Goal: Register for event/course

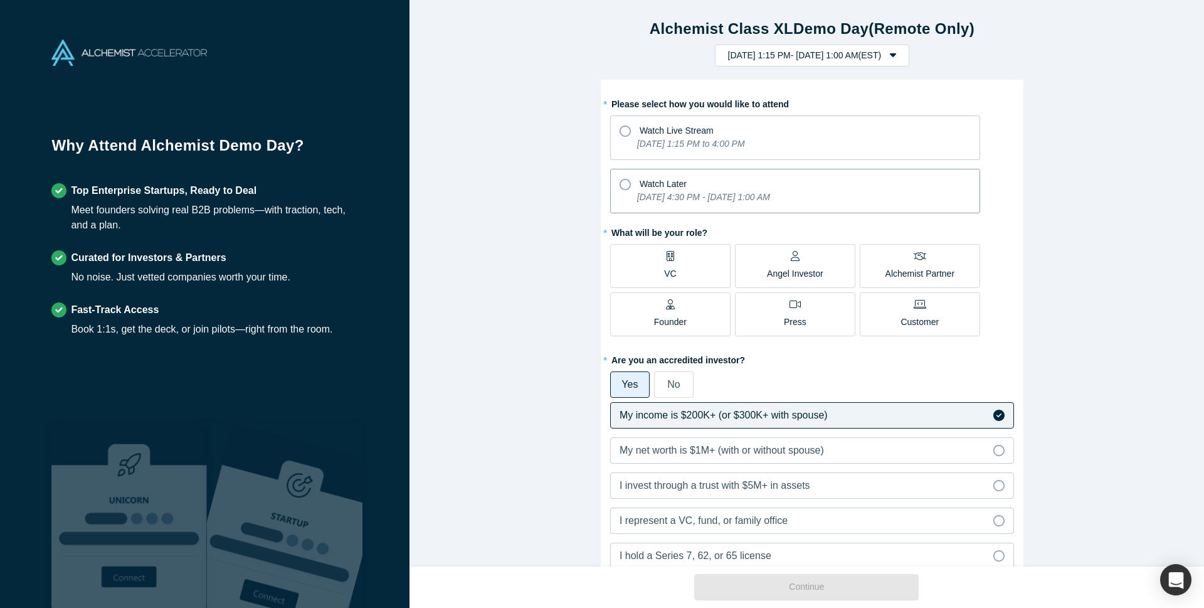
click at [621, 186] on icon at bounding box center [624, 184] width 11 height 11
click at [0, 0] on input "Watch Later [DATE] 4:30 PM - [DATE] 1:00 AM" at bounding box center [0, 0] width 0 height 0
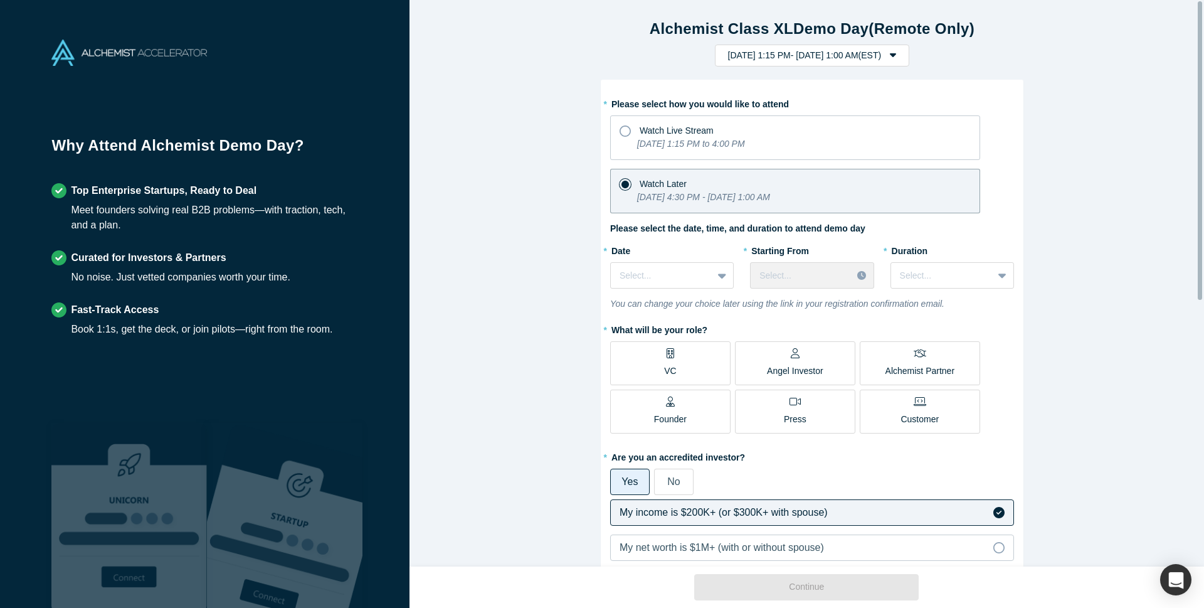
scroll to position [201, 0]
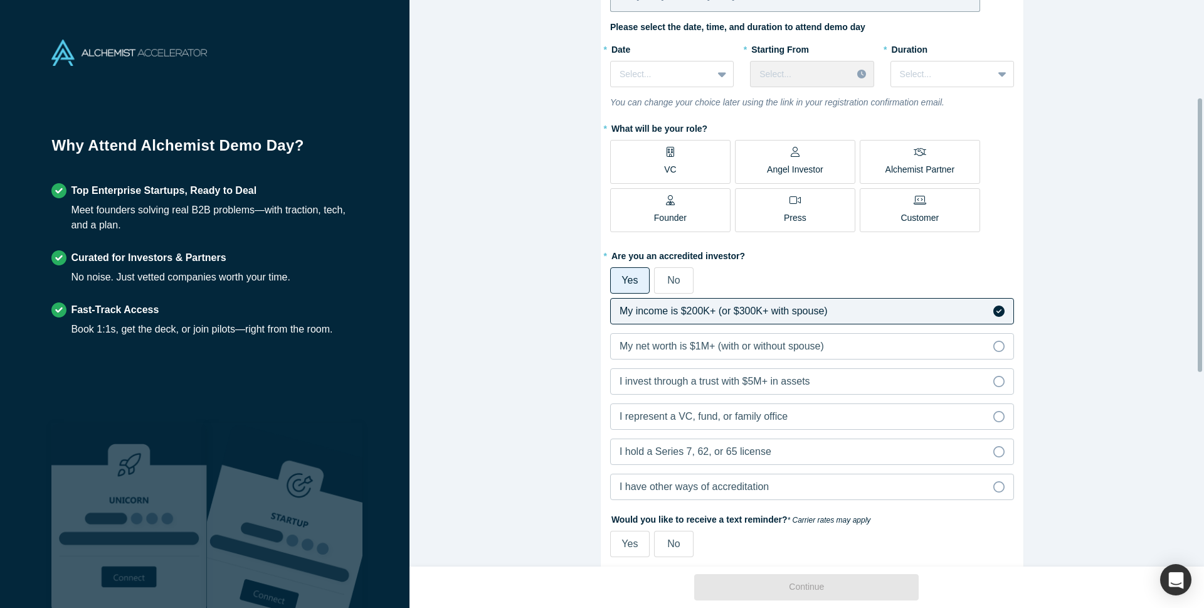
drag, startPoint x: 1202, startPoint y: 235, endPoint x: 1203, endPoint y: 258, distance: 23.2
click at [1203, 258] on div "Alchemist Class XL Demo Day (Remote Only) [DATE] 1:15 PM - [DATE] 1:00 AM ( EST…" at bounding box center [806, 283] width 794 height 566
drag, startPoint x: 1203, startPoint y: 258, endPoint x: 1196, endPoint y: 210, distance: 48.8
click at [1196, 210] on div "Alchemist Class XL Demo Day (Remote Only) [DATE] 1:15 PM - [DATE] 1:00 AM ( EST…" at bounding box center [811, 288] width 805 height 577
click at [1118, 218] on div "Alchemist Class XL Demo Day (Remote Only) [DATE] 1:15 PM - [DATE] 1:00 AM ( EST…" at bounding box center [811, 288] width 805 height 577
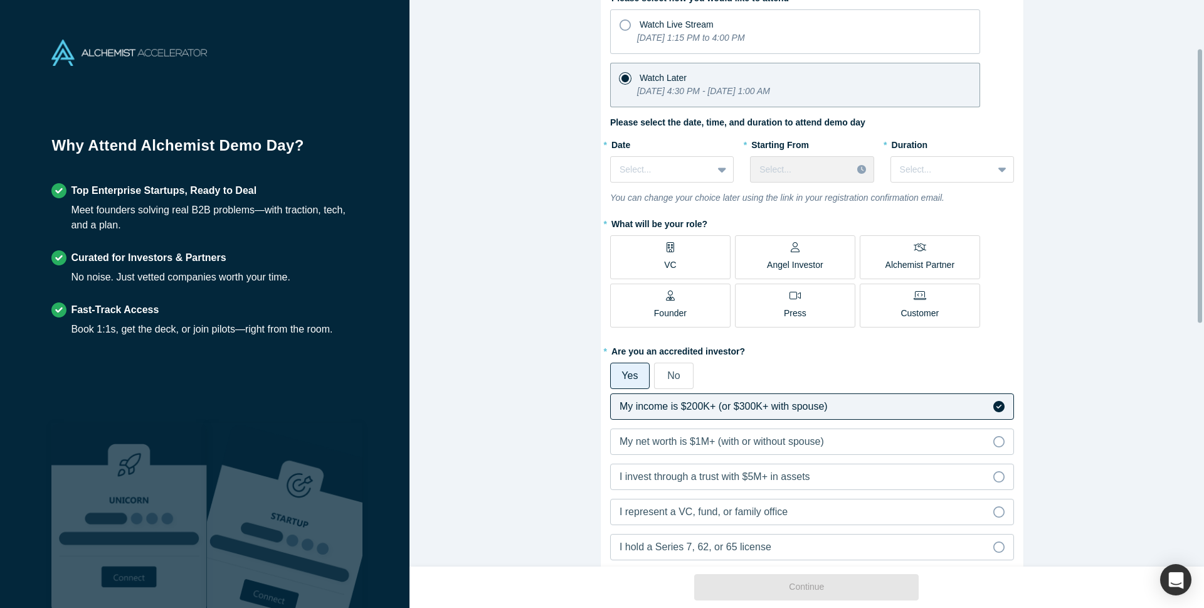
scroll to position [108, 0]
drag, startPoint x: 1200, startPoint y: 152, endPoint x: 1201, endPoint y: 108, distance: 44.5
click at [1201, 108] on div at bounding box center [1200, 189] width 4 height 273
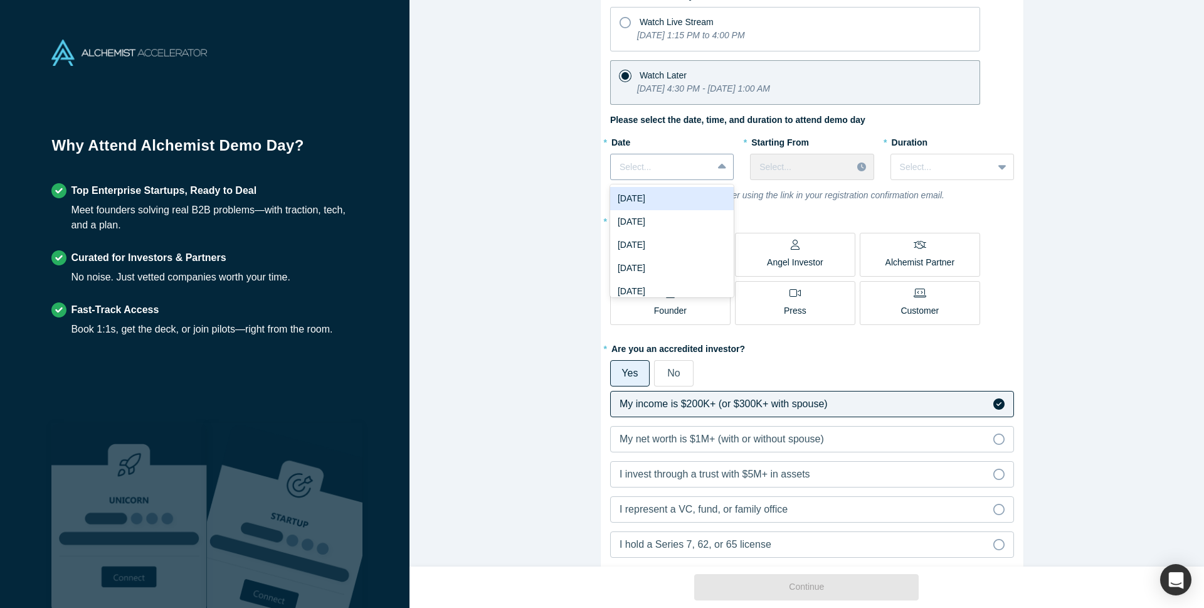
click at [713, 169] on div at bounding box center [723, 166] width 20 height 23
click at [670, 259] on div "[DATE]" at bounding box center [672, 256] width 124 height 23
click at [857, 168] on icon at bounding box center [861, 166] width 9 height 9
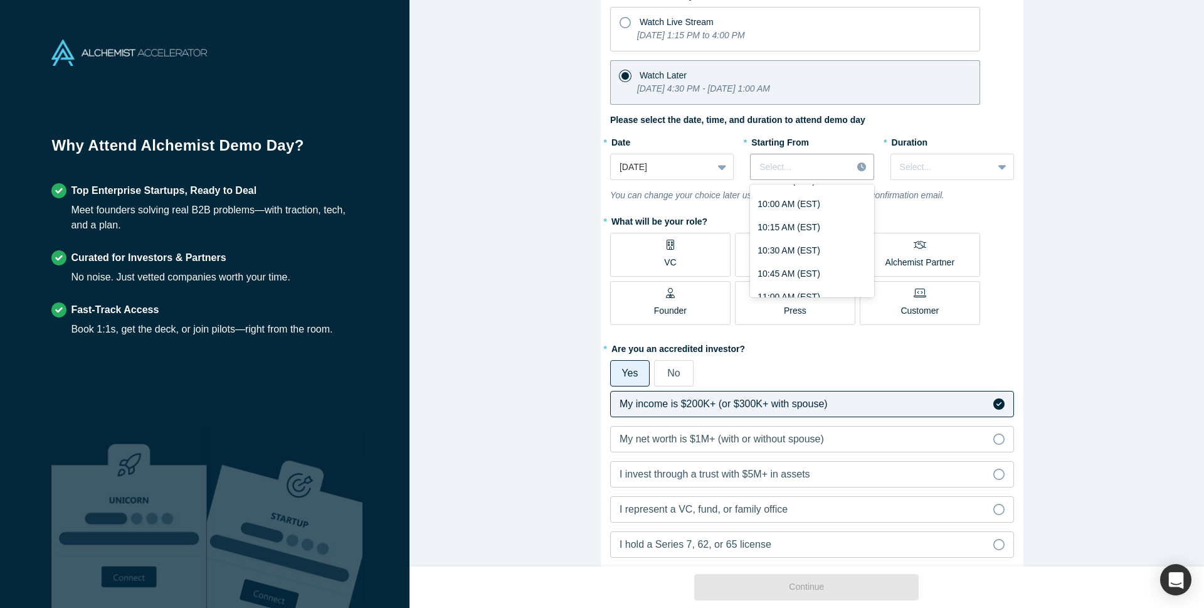
scroll to position [938, 0]
click at [765, 213] on div "10:00 AM (EST)" at bounding box center [812, 211] width 124 height 23
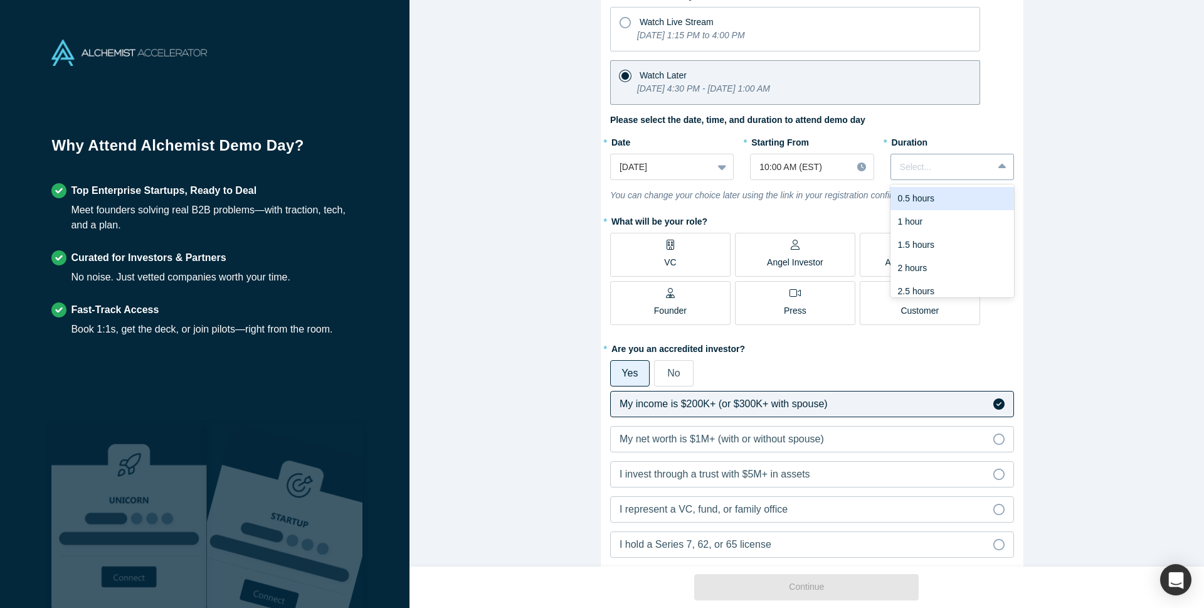
click at [999, 167] on icon at bounding box center [1002, 166] width 8 height 5
click at [933, 281] on div "3 hours" at bounding box center [952, 282] width 124 height 23
click at [789, 253] on span "Angel Investor" at bounding box center [795, 256] width 56 height 25
click at [0, 0] on input "Angel Investor" at bounding box center [0, 0] width 0 height 0
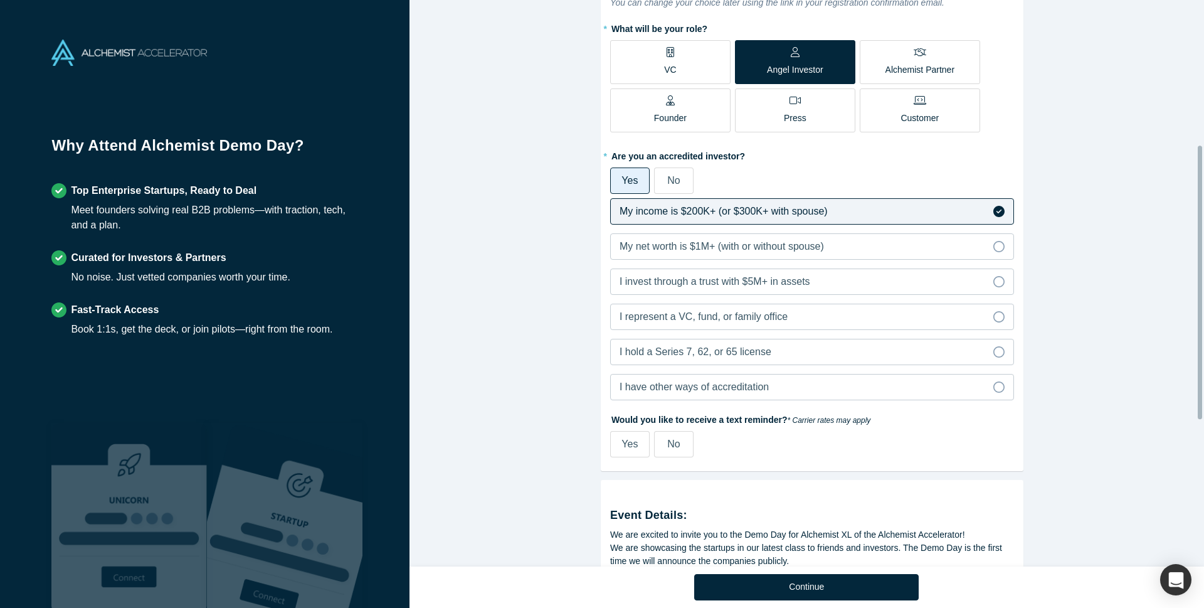
scroll to position [302, 0]
drag, startPoint x: 1199, startPoint y: 167, endPoint x: 1201, endPoint y: 261, distance: 93.4
click at [1201, 261] on div at bounding box center [1200, 283] width 4 height 273
click at [621, 443] on span "Yes" at bounding box center [629, 442] width 16 height 11
click at [0, 0] on input "Yes" at bounding box center [0, 0] width 0 height 0
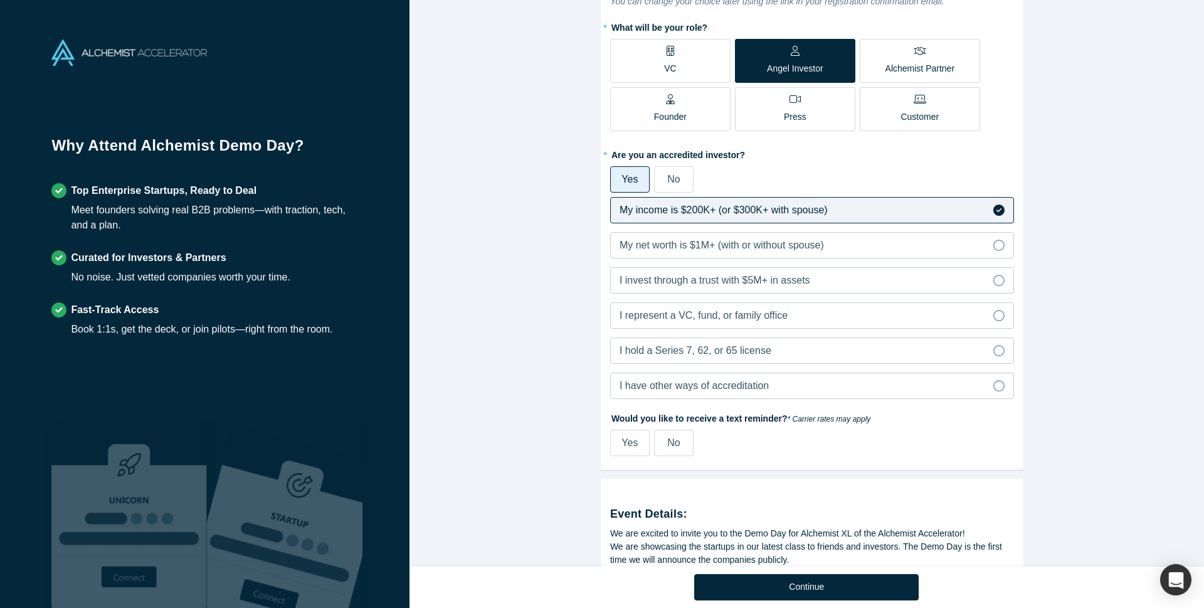
select select "US"
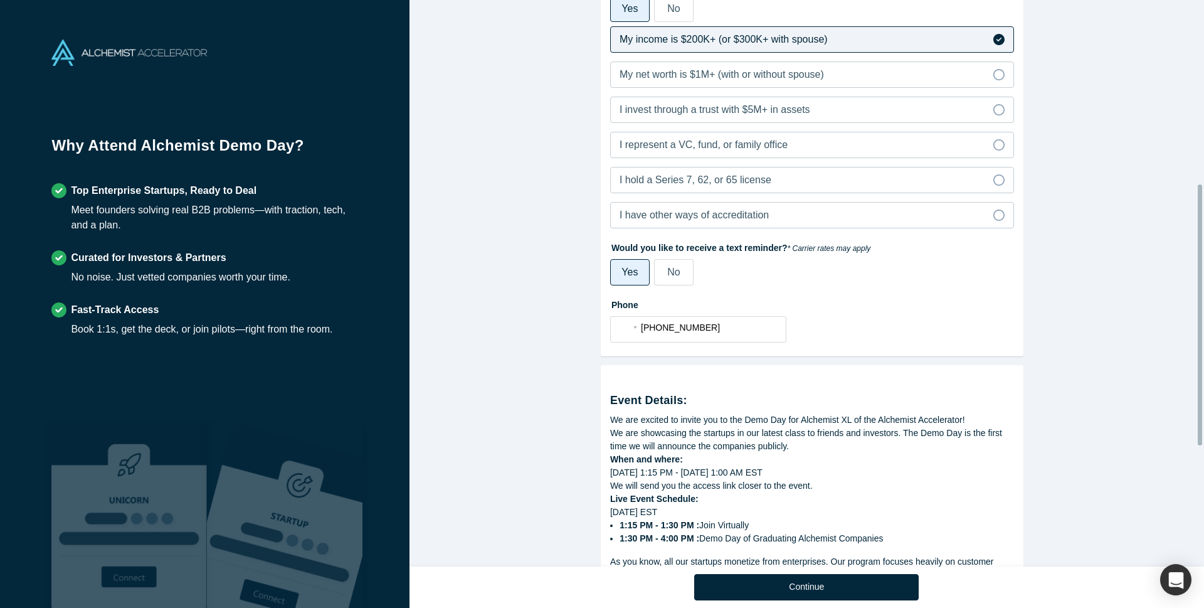
scroll to position [513, 0]
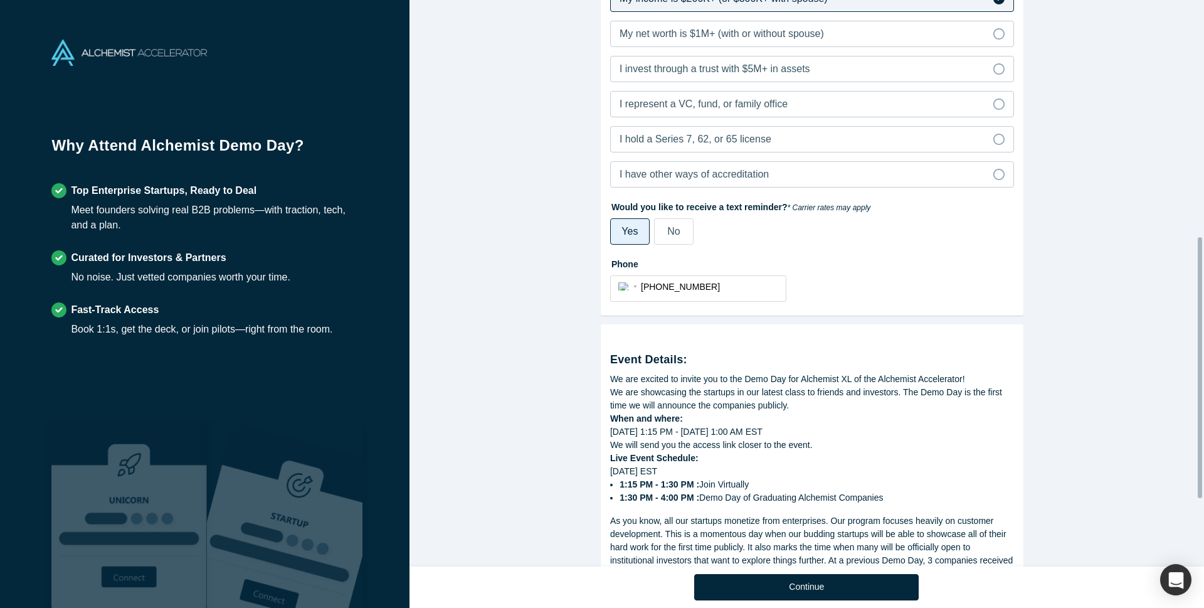
drag, startPoint x: 1198, startPoint y: 280, endPoint x: 1203, endPoint y: 358, distance: 77.9
click at [1203, 358] on div "Alchemist Class XL Demo Day (Remote Only) [DATE] 1:15 PM - [DATE] 1:00 AM ( EST…" at bounding box center [806, 283] width 794 height 566
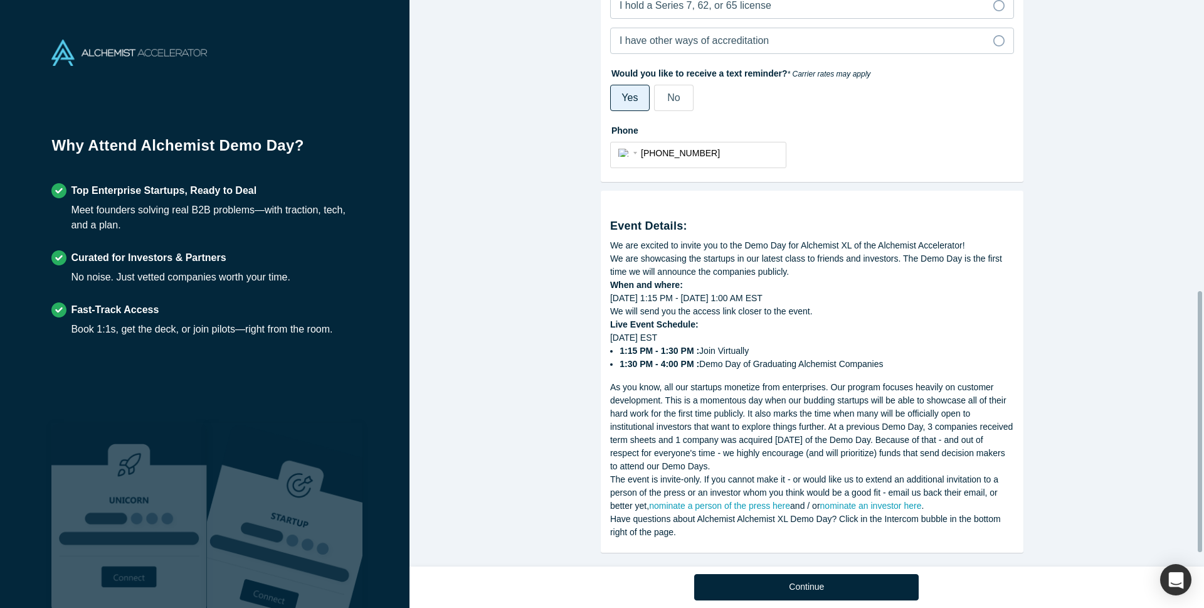
scroll to position [653, 0]
drag, startPoint x: 1199, startPoint y: 359, endPoint x: 1203, endPoint y: 423, distance: 64.1
click at [1203, 423] on div "Alchemist Class XL Demo Day (Remote Only) [DATE] 1:15 PM - [DATE] 1:00 AM ( EST…" at bounding box center [806, 283] width 794 height 566
drag, startPoint x: 1198, startPoint y: 448, endPoint x: 991, endPoint y: 470, distance: 207.4
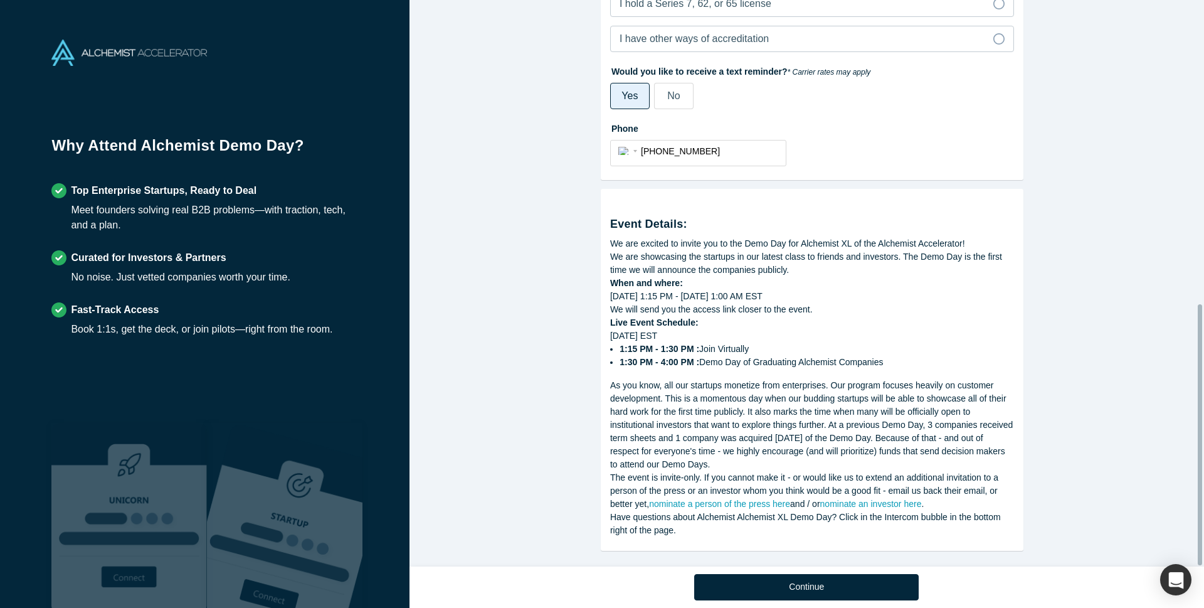
click at [1193, 480] on div "Alchemist Class XL Demo Day (Remote Only) [DATE] 1:15 PM - [DATE] 1:00 AM ( EST…" at bounding box center [806, 283] width 794 height 566
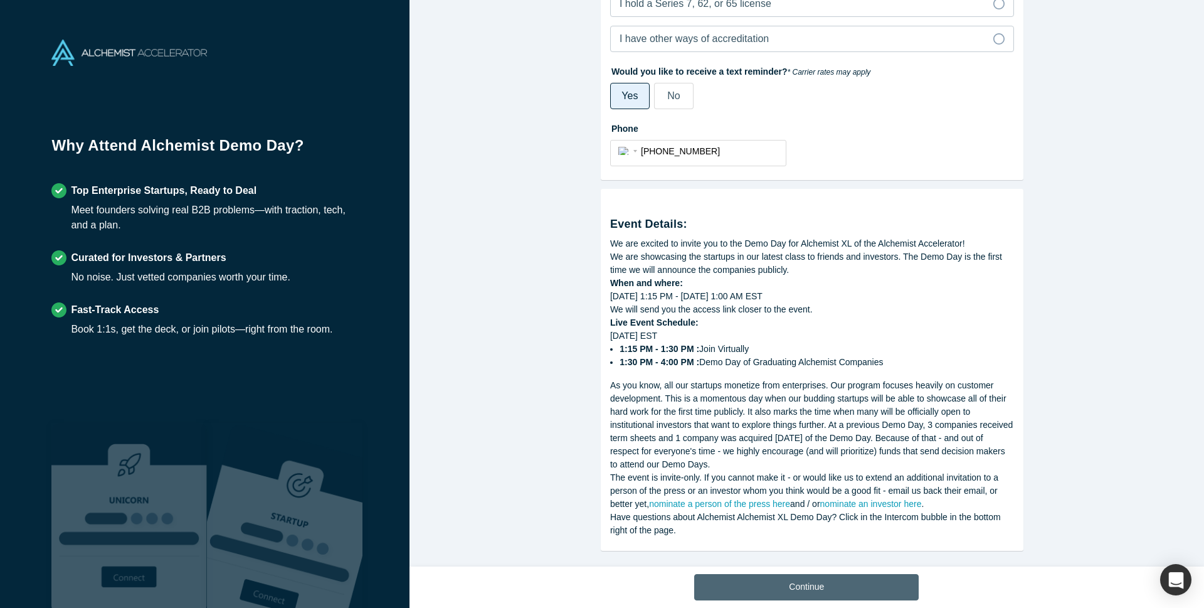
click at [811, 589] on button "Continue" at bounding box center [806, 587] width 224 height 26
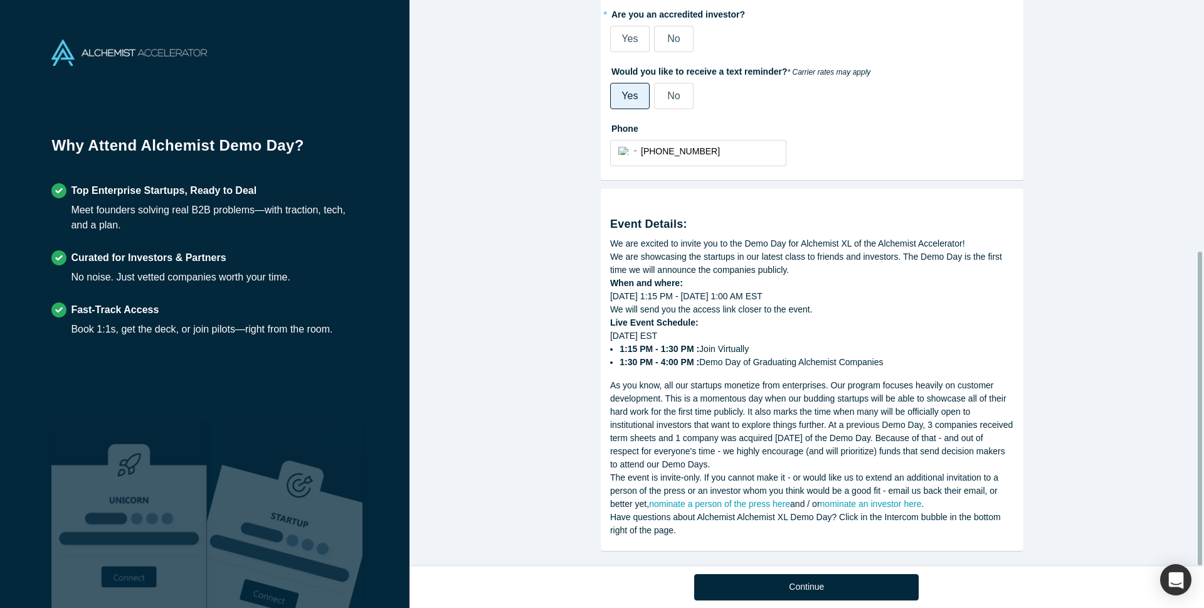
scroll to position [453, 0]
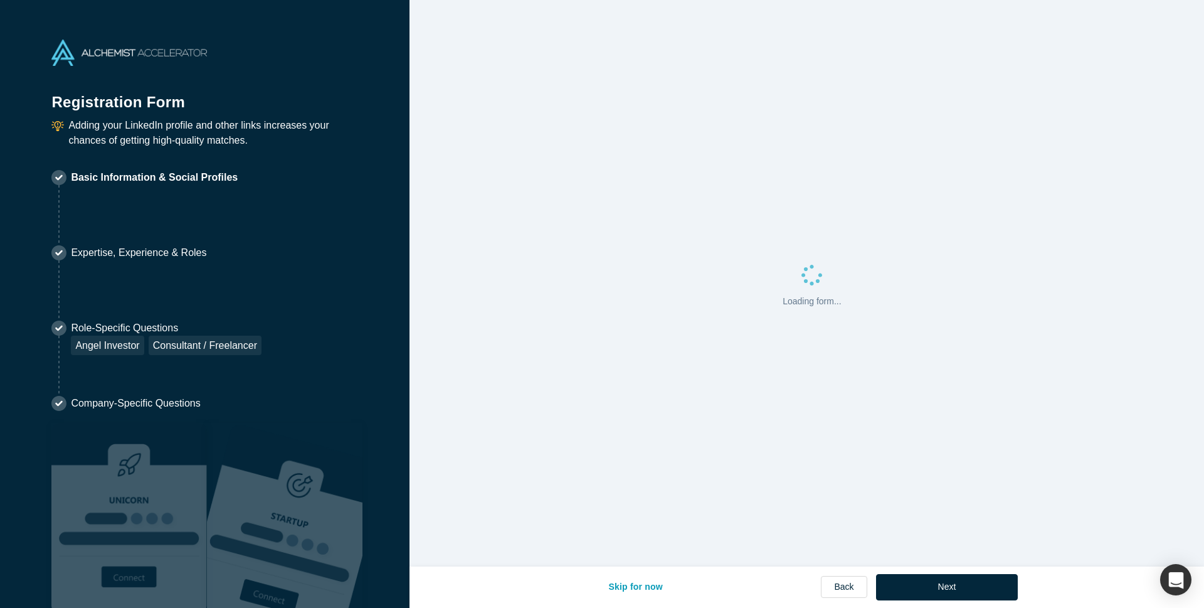
select select "US"
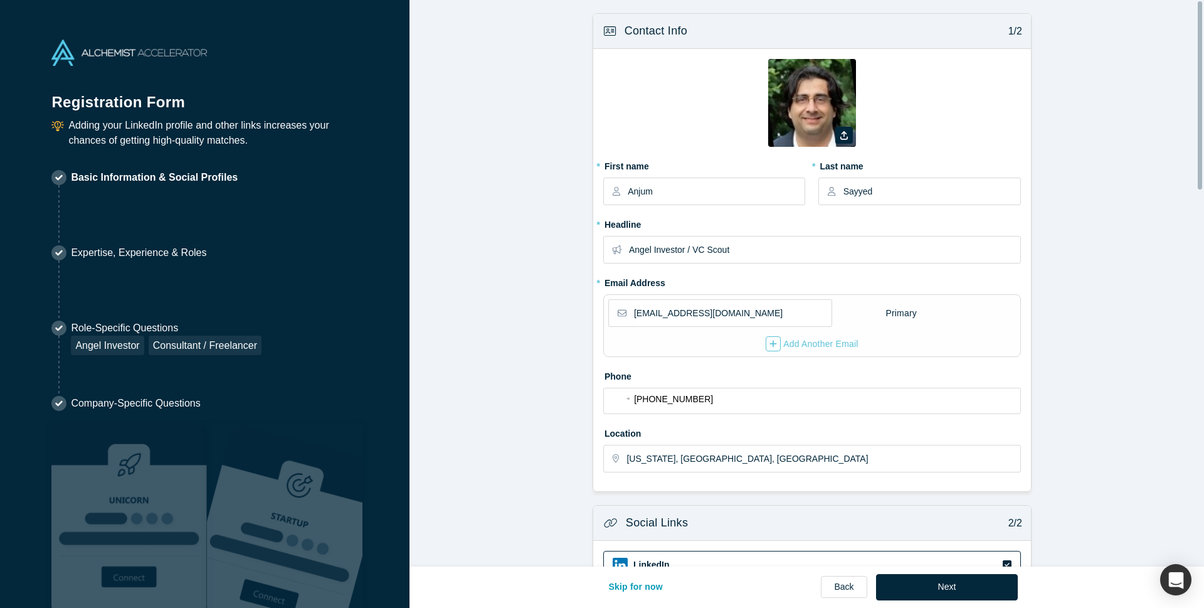
drag, startPoint x: 1201, startPoint y: 180, endPoint x: 1203, endPoint y: 253, distance: 72.8
click at [1203, 253] on div "Contact Info 1/2 Zoom Save Remove Upload New * First name [PERSON_NAME] * Last …" at bounding box center [806, 283] width 794 height 566
drag, startPoint x: 1199, startPoint y: 101, endPoint x: 1203, endPoint y: 174, distance: 73.5
click at [1203, 174] on div "Contact Info 1/2 Zoom Save Remove Upload New * First name [PERSON_NAME] * Last …" at bounding box center [806, 283] width 794 height 566
click at [1052, 317] on form "Contact Info 1/2 Zoom Save Remove Upload New * First name [PERSON_NAME] * Last …" at bounding box center [811, 404] width 805 height 783
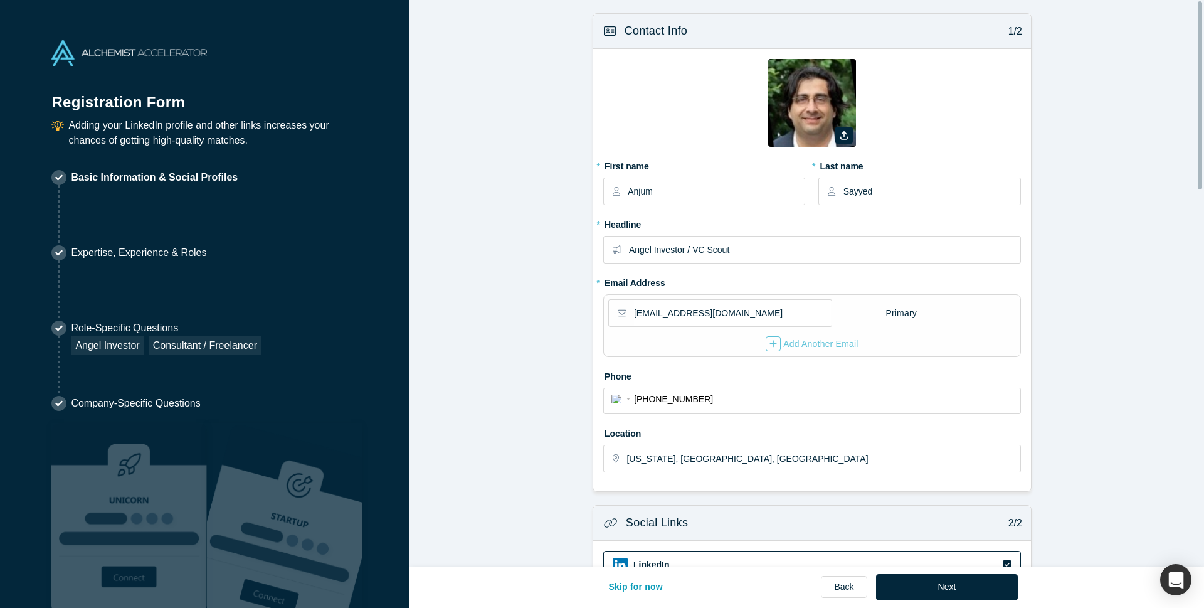
click at [476, 231] on form "Contact Info 1/2 Zoom Save Remove Upload New * First name [PERSON_NAME] * Last …" at bounding box center [811, 404] width 805 height 783
drag, startPoint x: 1200, startPoint y: 164, endPoint x: 1203, endPoint y: 228, distance: 64.0
click at [1203, 228] on div "Contact Info 1/2 Zoom Save Remove Upload New * First name [PERSON_NAME] * Last …" at bounding box center [806, 283] width 794 height 566
drag, startPoint x: 929, startPoint y: 524, endPoint x: 922, endPoint y: 424, distance: 100.0
click at [922, 424] on form "Contact Info 1/2 Zoom Save Remove Upload New * First name [PERSON_NAME] * Last …" at bounding box center [811, 404] width 805 height 783
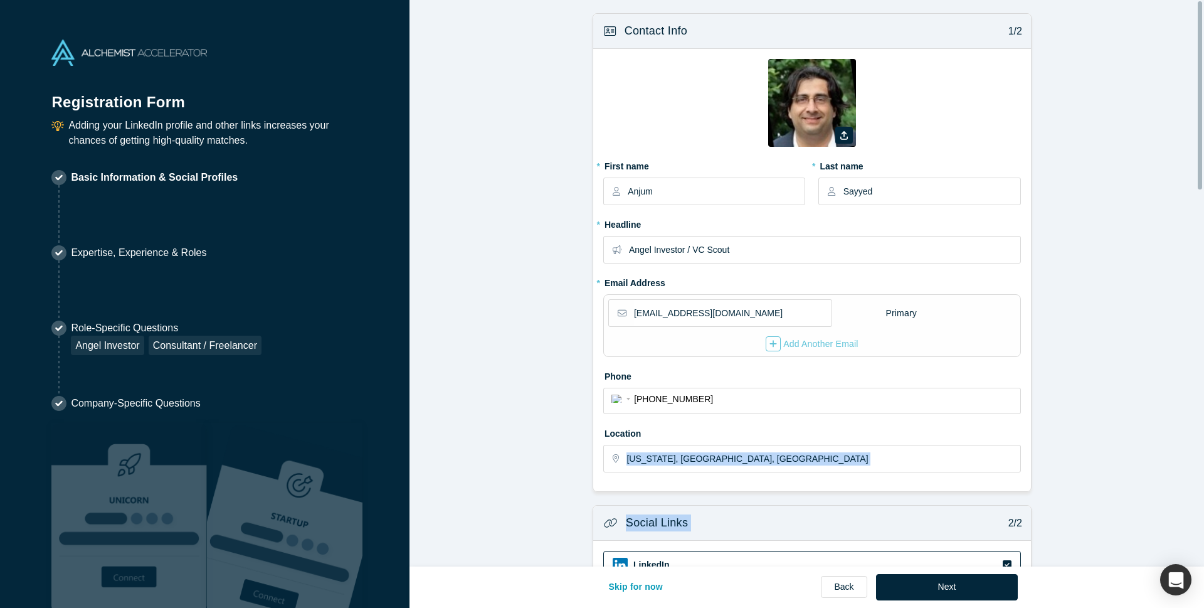
scroll to position [118, 0]
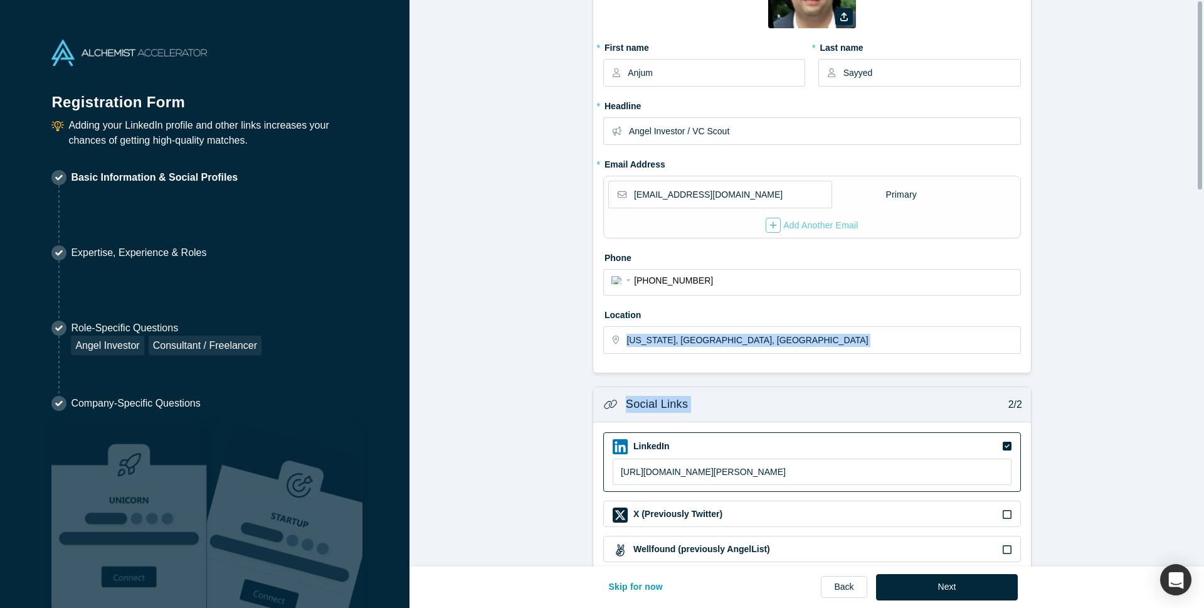
click at [1200, 280] on div at bounding box center [1201, 283] width 4 height 564
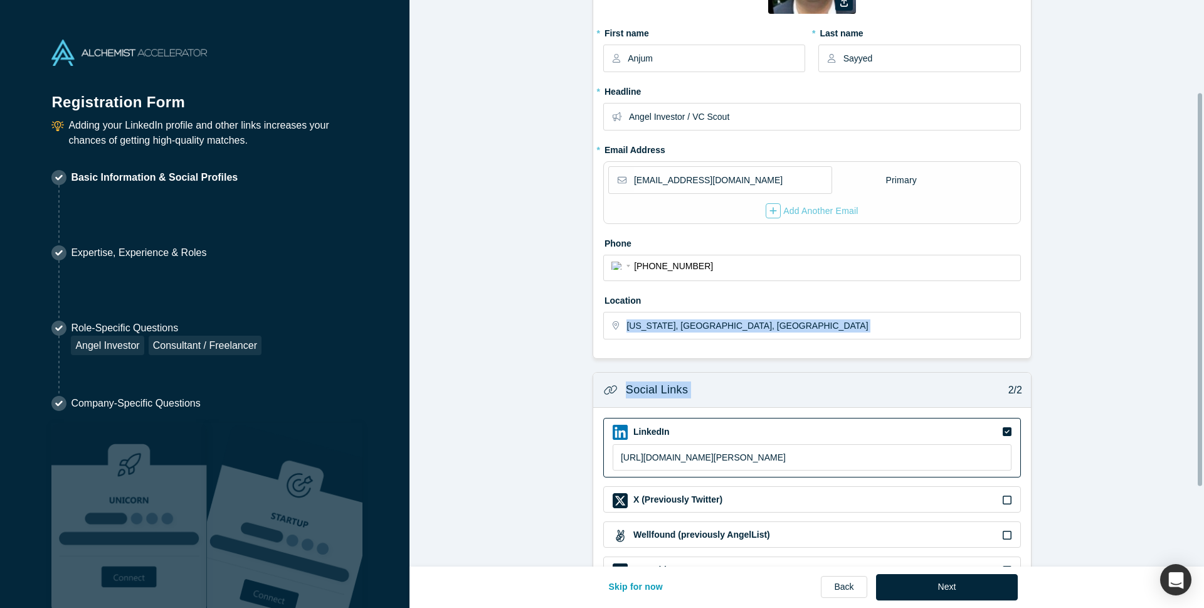
drag, startPoint x: 1202, startPoint y: 290, endPoint x: 1203, endPoint y: 452, distance: 162.4
click at [1203, 452] on div "Contact Info 1/2 Zoom Save Remove Upload New * First name [PERSON_NAME] * Last …" at bounding box center [806, 283] width 794 height 566
click at [927, 589] on button "Next" at bounding box center [947, 587] width 142 height 26
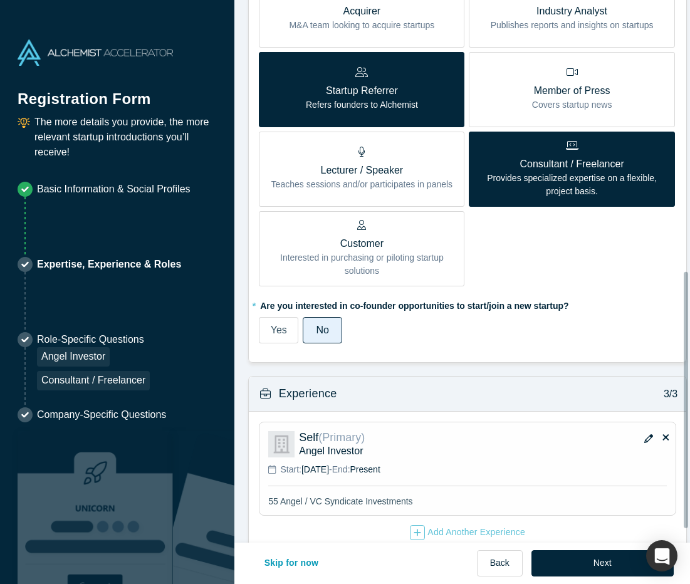
scroll to position [603, 0]
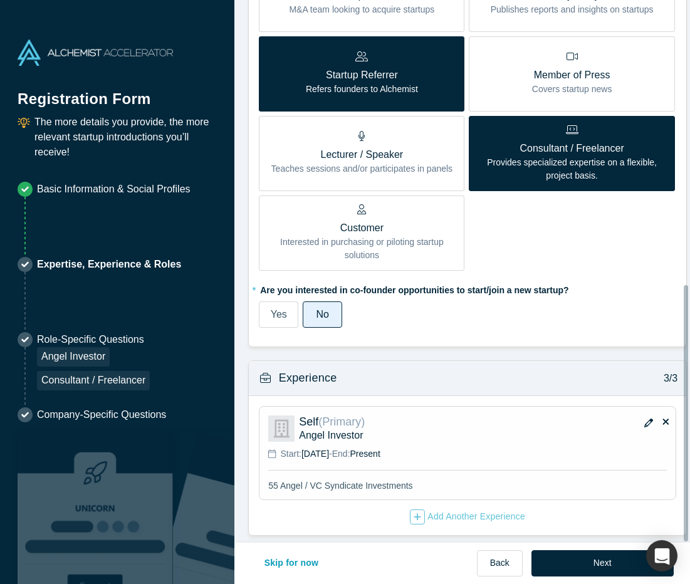
drag, startPoint x: 687, startPoint y: 155, endPoint x: 715, endPoint y: 479, distance: 324.7
click at [690, 479] on html "Registration Form The more details you provide, the more relevant startup intro…" at bounding box center [345, 292] width 690 height 584
click at [620, 569] on button "Next" at bounding box center [603, 563] width 142 height 26
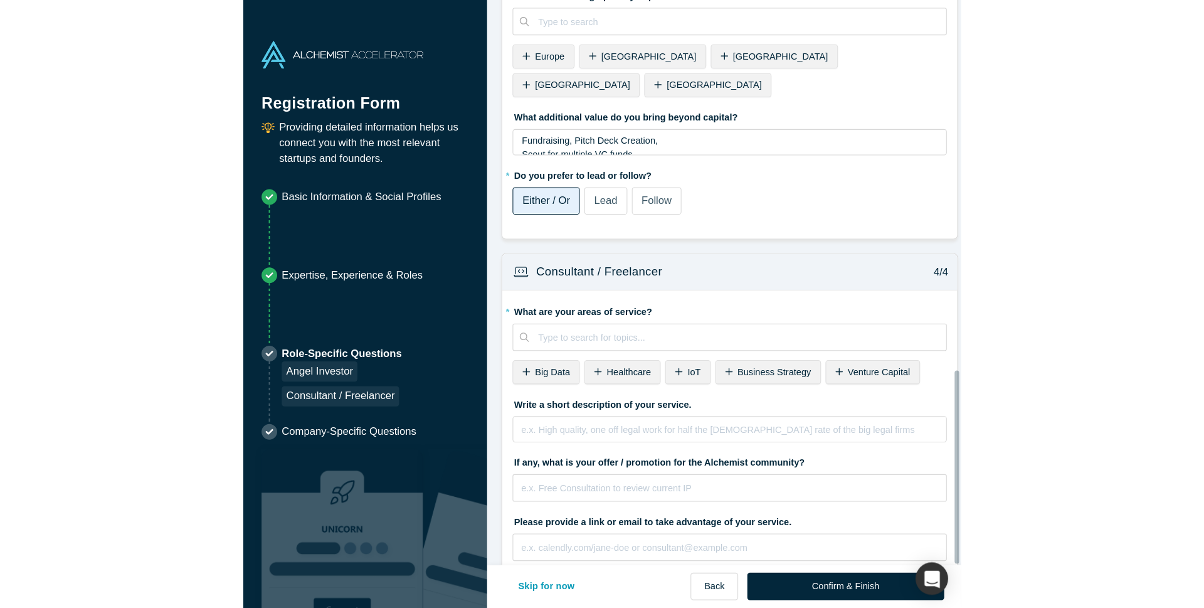
scroll to position [1041, 0]
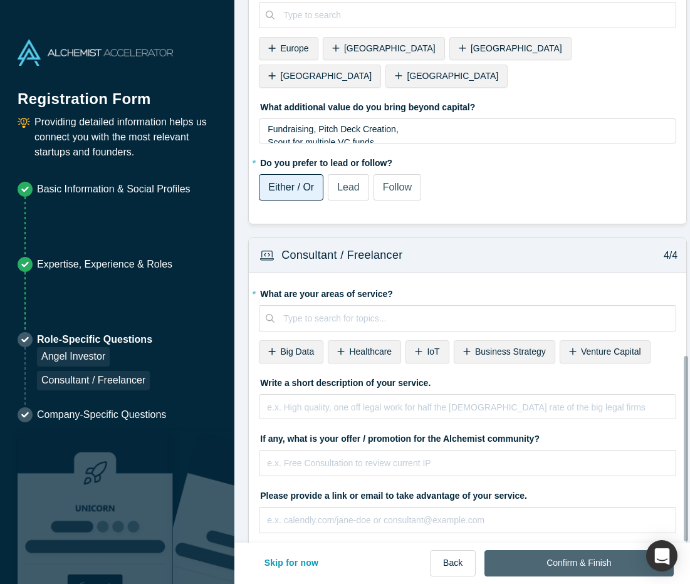
drag, startPoint x: 687, startPoint y: 181, endPoint x: 593, endPoint y: 574, distance: 404.1
click at [690, 576] on html "Registration Form Providing detailed information helps us connect you with the …" at bounding box center [345, 292] width 690 height 584
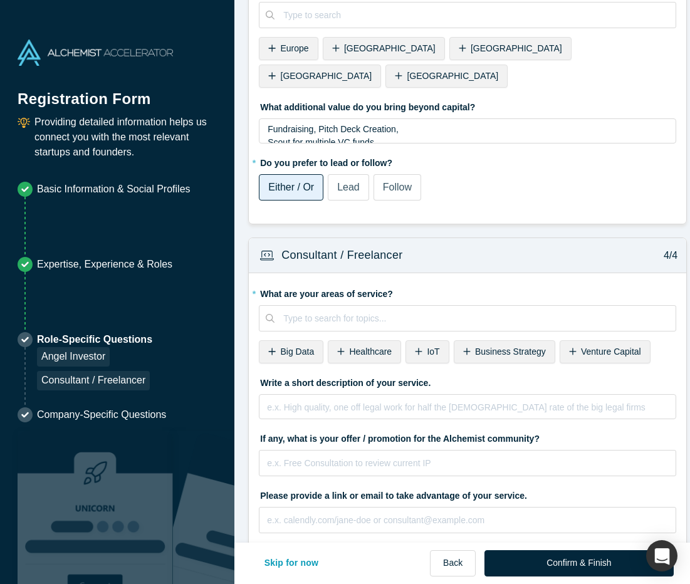
drag, startPoint x: 576, startPoint y: 563, endPoint x: 685, endPoint y: 465, distance: 147.4
click at [576, 562] on button "Confirm & Finish" at bounding box center [579, 563] width 189 height 26
